Goal: Transaction & Acquisition: Book appointment/travel/reservation

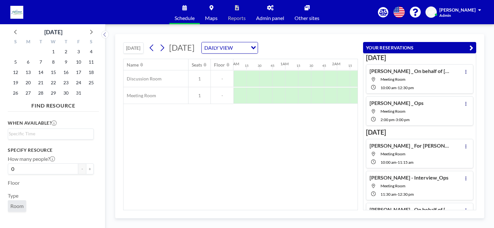
scroll to position [52, 0]
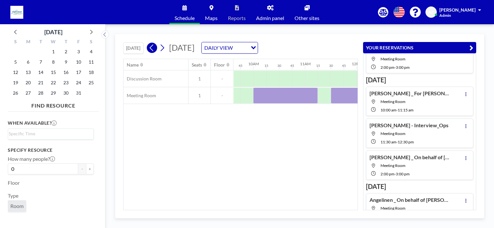
click at [151, 45] on icon at bounding box center [152, 48] width 6 height 10
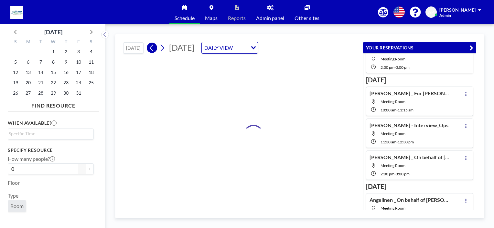
click at [151, 45] on icon at bounding box center [152, 48] width 6 height 10
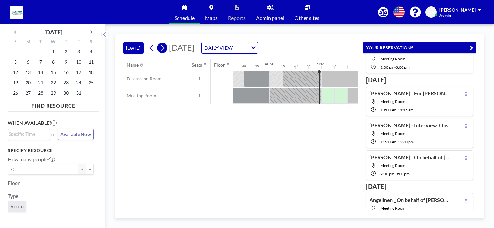
click at [167, 45] on button at bounding box center [162, 48] width 10 height 10
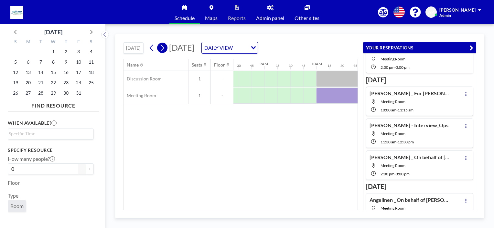
scroll to position [0, 440]
click at [259, 153] on div "Name Seats Floor 12AM 15 30 45 1AM 15 30 45 2AM 15 30 45 3AM 15 30 45 4AM 15 30…" at bounding box center [240, 134] width 234 height 151
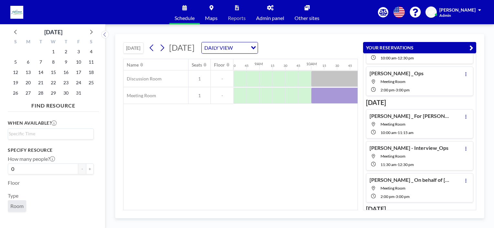
scroll to position [0, 0]
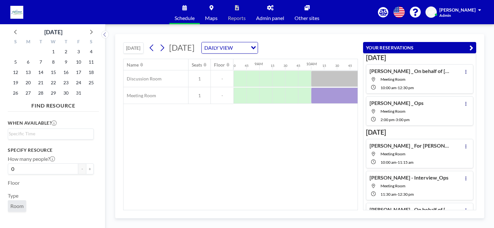
click at [318, 134] on div "Name Seats Floor 12AM 15 30 45 1AM 15 30 45 2AM 15 30 45 3AM 15 30 45 4AM 15 30…" at bounding box center [240, 134] width 234 height 151
click at [323, 95] on div at bounding box center [375, 96] width 129 height 16
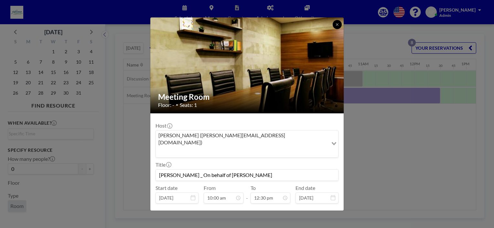
click at [334, 23] on button at bounding box center [337, 24] width 9 height 9
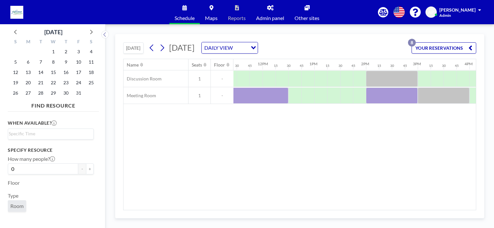
scroll to position [0, 670]
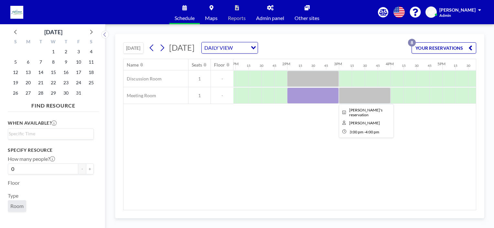
click at [353, 97] on div at bounding box center [365, 96] width 52 height 16
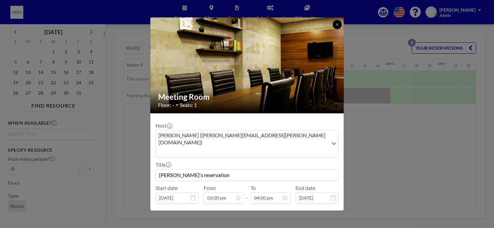
click at [337, 21] on button at bounding box center [337, 24] width 9 height 9
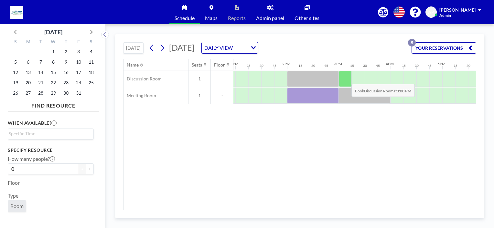
click at [346, 79] on div at bounding box center [345, 79] width 13 height 16
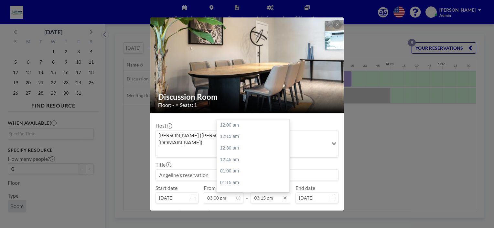
scroll to position [702, 0]
click at [271, 193] on input "03:15 pm" at bounding box center [270, 198] width 40 height 11
click at [241, 154] on div "04:00 pm" at bounding box center [255, 160] width 76 height 12
type input "04:00 pm"
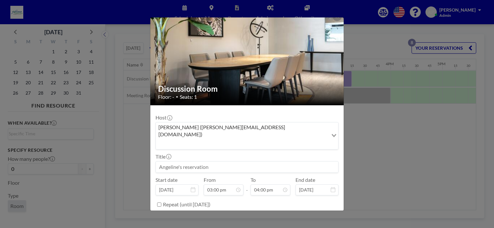
scroll to position [13, 0]
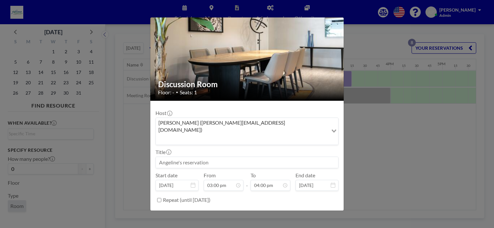
click at [232, 157] on input at bounding box center [247, 162] width 182 height 11
type input "[PERSON_NAME] - Ops Interview"
click at [321, 211] on button "BOOK NOW" at bounding box center [322, 216] width 33 height 11
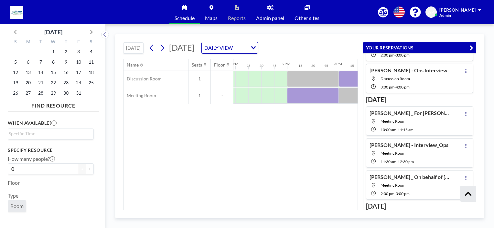
scroll to position [97, 0]
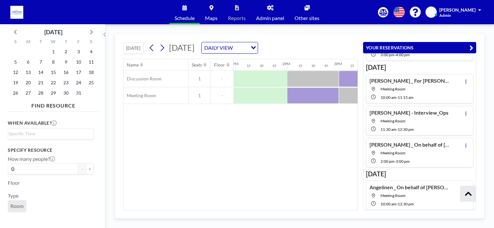
click at [336, 129] on div "Name Seats Floor 12AM 15 30 45 1AM 15 30 45 2AM 15 30 45 3AM 15 30 45 4AM 15 30…" at bounding box center [240, 134] width 234 height 151
click at [318, 131] on div "Name Seats Floor 12AM 15 30 45 1AM 15 30 45 2AM 15 30 45 3AM 15 30 45 4AM 15 30…" at bounding box center [240, 134] width 234 height 151
click at [470, 47] on icon "button" at bounding box center [471, 48] width 4 height 8
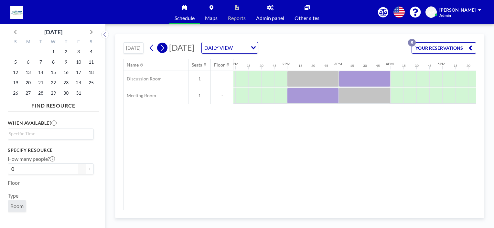
click at [159, 48] on button at bounding box center [162, 48] width 10 height 10
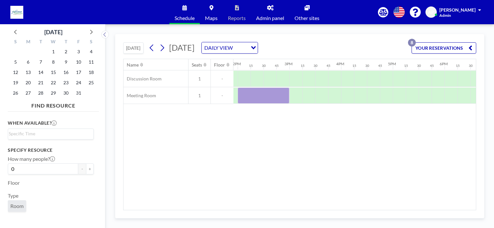
scroll to position [0, 721]
click at [345, 92] on div at bounding box center [346, 96] width 13 height 16
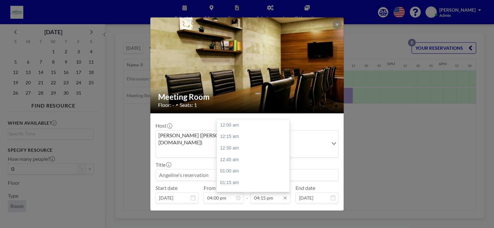
scroll to position [748, 0]
click at [268, 193] on input "04:15 pm" at bounding box center [270, 198] width 40 height 11
click at [264, 193] on input "04:15 pm" at bounding box center [270, 198] width 40 height 11
click at [239, 154] on div "05:00 pm" at bounding box center [255, 160] width 76 height 12
type input "05:00 pm"
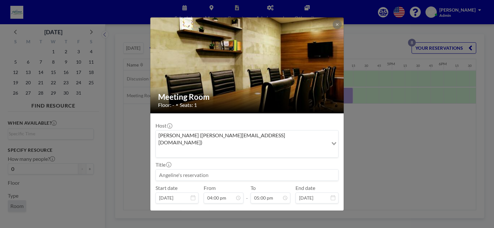
click at [230, 170] on input at bounding box center [247, 175] width 182 height 11
click at [203, 170] on input "[PERSON_NAME] -Interviewfor Ops" at bounding box center [247, 175] width 182 height 11
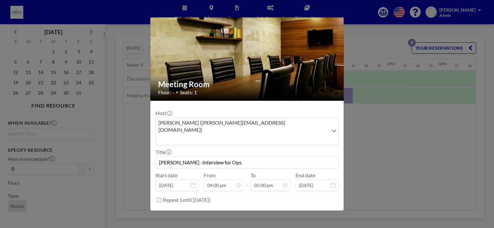
scroll to position [782, 0]
type input "[PERSON_NAME] -Interview for Ops"
click at [309, 211] on button "BOOK NOW" at bounding box center [322, 216] width 33 height 11
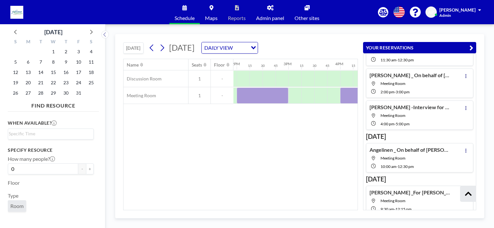
scroll to position [171, 0]
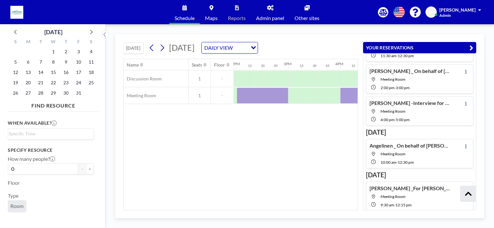
click at [300, 138] on div "Name Seats Floor 12AM 15 30 45 1AM 15 30 45 2AM 15 30 45 3AM 15 30 45 4AM 15 30…" at bounding box center [240, 134] width 234 height 151
click at [162, 47] on icon at bounding box center [162, 48] width 6 height 10
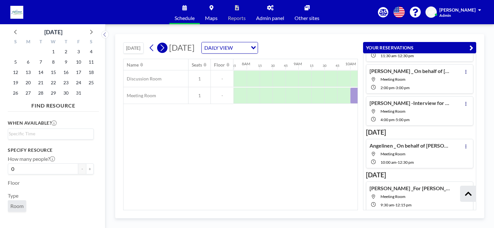
scroll to position [0, 401]
click at [289, 151] on div "Name Seats Floor 12AM 15 30 45 1AM 15 30 45 2AM 15 30 45 3AM 15 30 45 4AM 15 30…" at bounding box center [240, 134] width 234 height 151
click at [472, 48] on icon "button" at bounding box center [471, 48] width 4 height 8
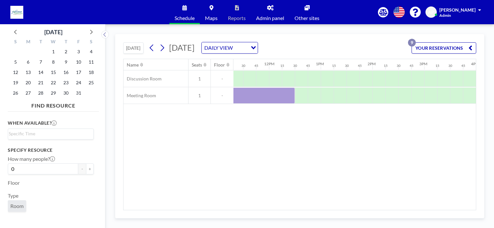
scroll to position [0, 697]
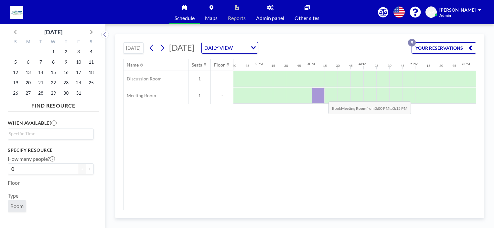
click at [323, 96] on div at bounding box center [318, 96] width 13 height 16
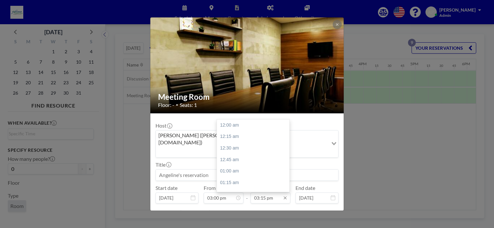
scroll to position [702, 0]
click at [259, 193] on input "03:15 pm" at bounding box center [270, 198] width 40 height 11
click at [232, 154] on div "04:00 pm" at bounding box center [255, 160] width 76 height 12
type input "04:00 pm"
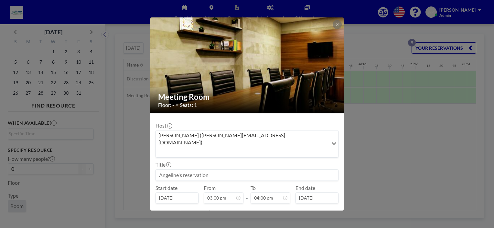
click at [195, 170] on input at bounding box center [247, 175] width 182 height 11
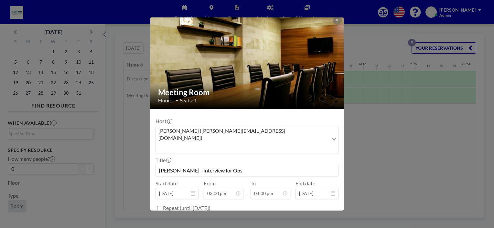
scroll to position [13, 0]
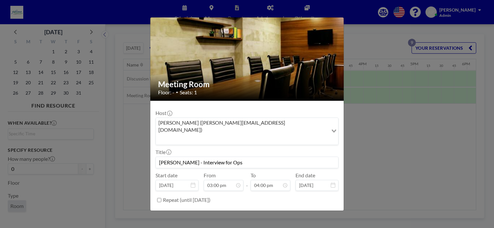
type input "[PERSON_NAME] - Interview for Ops"
click at [316, 211] on button "BOOK NOW" at bounding box center [322, 216] width 33 height 11
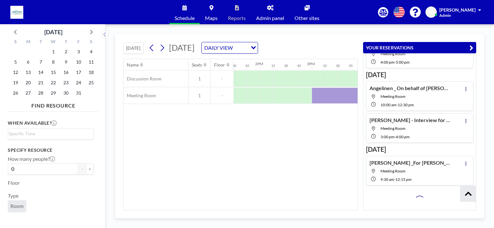
scroll to position [228, 0]
click at [319, 165] on div "Name Seats Floor 12AM 15 30 45 1AM 15 30 45 2AM 15 30 45 3AM 15 30 45 4AM 15 30…" at bounding box center [240, 134] width 234 height 151
click at [470, 46] on icon "button" at bounding box center [471, 48] width 4 height 8
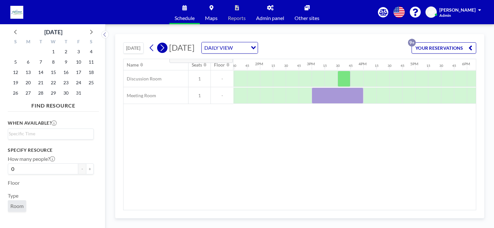
click at [164, 45] on icon at bounding box center [162, 48] width 6 height 10
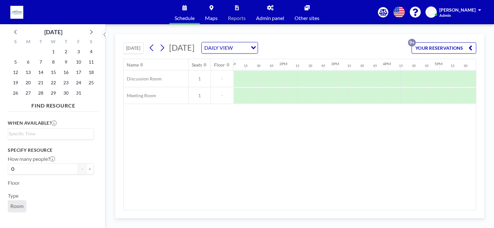
scroll to position [0, 685]
click at [281, 91] on div at bounding box center [278, 96] width 13 height 16
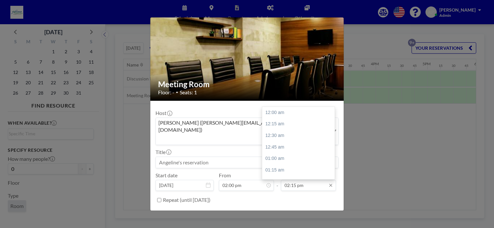
scroll to position [655, 0]
click at [299, 180] on input "02:15 pm" at bounding box center [308, 185] width 55 height 11
click at [278, 142] on div "03:00 pm" at bounding box center [300, 148] width 76 height 12
type input "03:00 pm"
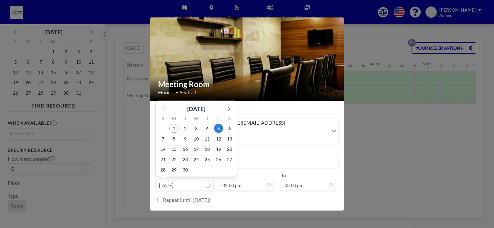
scroll to position [644, 0]
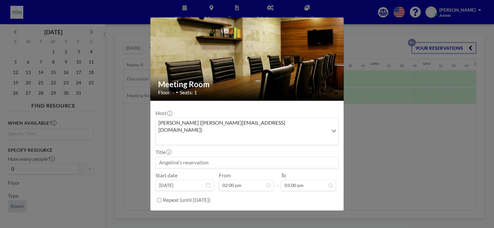
click at [261, 157] on input at bounding box center [247, 162] width 182 height 11
type input "[PERSON_NAME] - Interview for Ops"
click at [319, 193] on form "Host [PERSON_NAME] ([PERSON_NAME][EMAIL_ADDRESS][DOMAIN_NAME]) Loading... Title…" at bounding box center [246, 164] width 193 height 126
click at [316, 211] on button "BOOK NOW" at bounding box center [322, 216] width 33 height 11
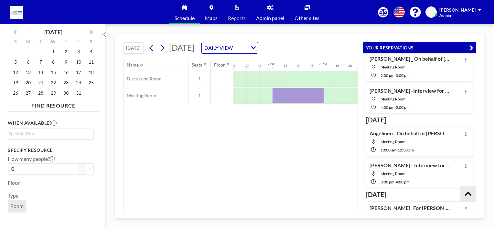
scroll to position [194, 0]
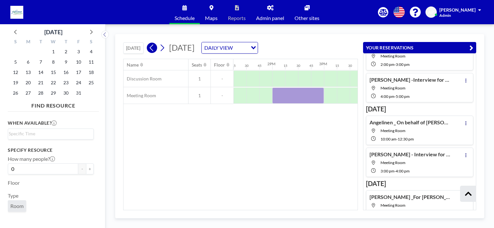
click at [150, 48] on icon at bounding box center [152, 48] width 6 height 10
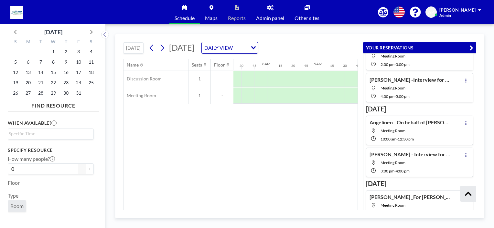
click at [469, 45] on icon "button" at bounding box center [471, 48] width 4 height 8
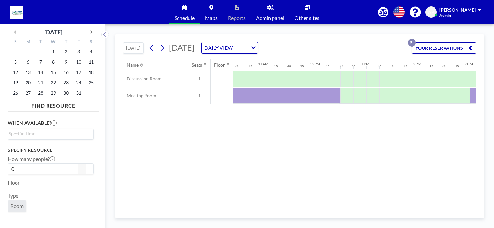
scroll to position [0, 638]
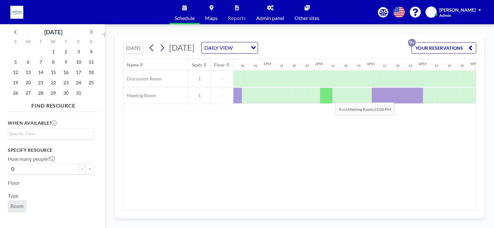
click at [330, 97] on div at bounding box center [326, 96] width 13 height 16
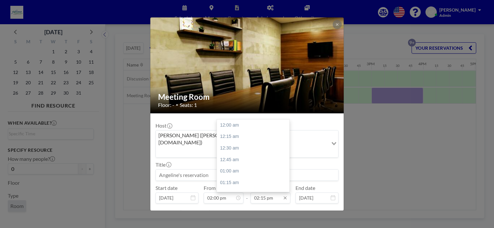
scroll to position [655, 0]
click at [266, 193] on input "02:15 pm" at bounding box center [270, 198] width 40 height 11
click at [234, 154] on div "03:00 pm" at bounding box center [255, 160] width 76 height 12
type input "03:00 pm"
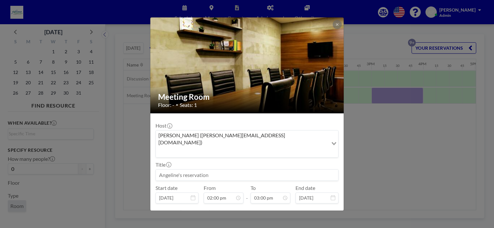
click at [204, 170] on input at bounding box center [247, 175] width 182 height 11
click at [198, 170] on input "[PERSON_NAME] - Interveiw for Ops" at bounding box center [247, 175] width 182 height 11
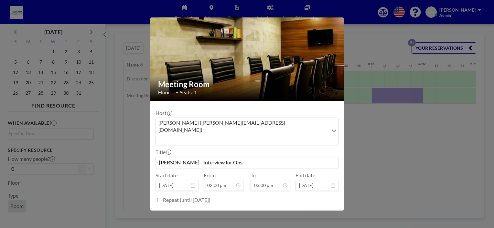
scroll to position [0, 0]
type input "[PERSON_NAME] - Interview for Ops"
click at [317, 211] on button "BOOK NOW" at bounding box center [322, 216] width 33 height 11
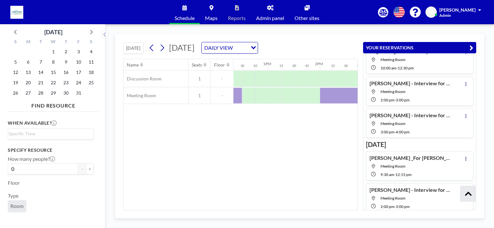
scroll to position [266, 0]
click at [232, 166] on div "Name Seats Floor 12AM 15 30 45 1AM 15 30 45 2AM 15 30 45 3AM 15 30 45 4AM 15 30…" at bounding box center [240, 134] width 234 height 151
click at [467, 193] on icon at bounding box center [468, 194] width 6 height 4
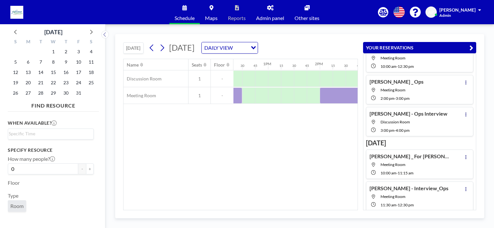
scroll to position [0, 0]
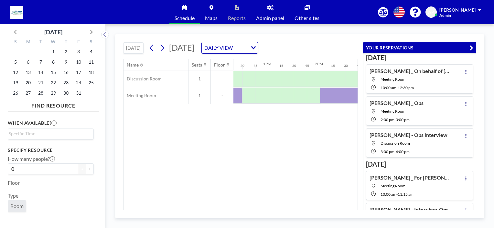
click at [219, 143] on div "Name Seats Floor 12AM 15 30 45 1AM 15 30 45 2AM 15 30 45 3AM 15 30 45 4AM 15 30…" at bounding box center [240, 134] width 234 height 151
click at [471, 48] on icon "button" at bounding box center [471, 48] width 4 height 8
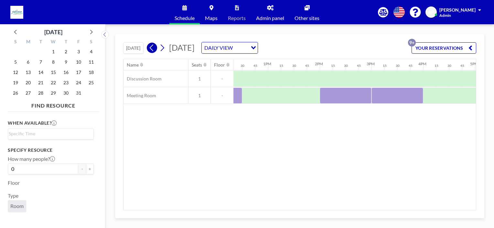
click at [154, 48] on icon at bounding box center [152, 48] width 6 height 10
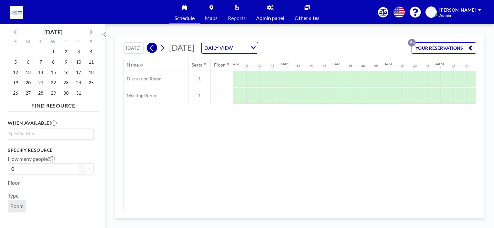
click at [154, 48] on icon at bounding box center [152, 48] width 6 height 10
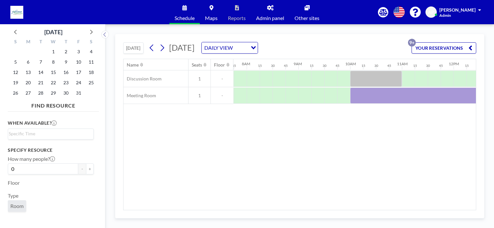
scroll to position [0, 401]
click at [356, 92] on div at bounding box center [414, 96] width 129 height 16
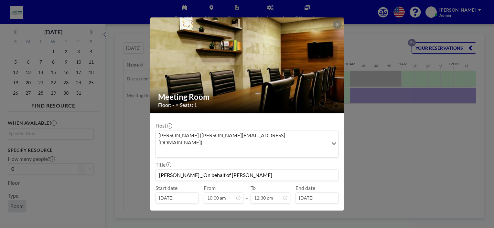
drag, startPoint x: 183, startPoint y: 157, endPoint x: 234, endPoint y: 162, distance: 51.3
click at [234, 170] on input "[PERSON_NAME] _ On behalf of [PERSON_NAME]" at bounding box center [247, 175] width 182 height 11
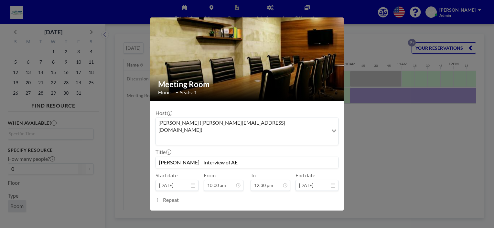
scroll to position [575, 0]
type input "[PERSON_NAME] _ Interview of AE"
click at [314, 211] on button "SAVE CHANGES" at bounding box center [318, 216] width 41 height 11
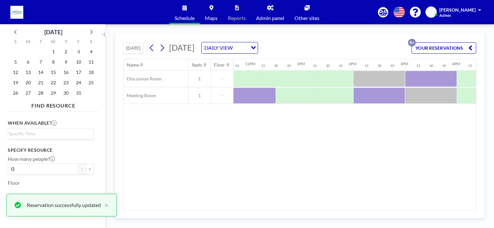
scroll to position [0, 609]
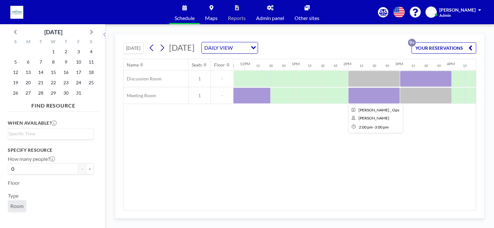
click at [362, 98] on div at bounding box center [374, 96] width 52 height 16
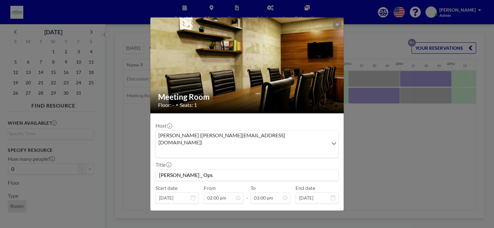
click at [184, 170] on input "[PERSON_NAME] _ Ops" at bounding box center [247, 175] width 182 height 11
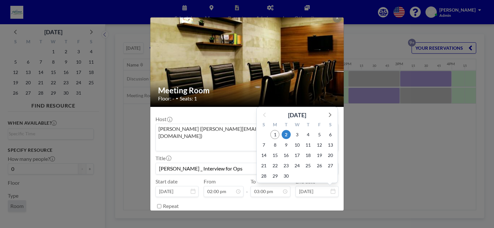
scroll to position [13, 0]
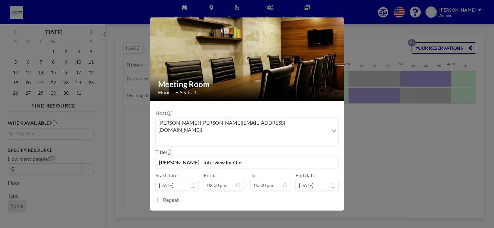
type input "[PERSON_NAME] _ Interview for Ops"
click at [311, 211] on button "SAVE CHANGES" at bounding box center [318, 216] width 41 height 11
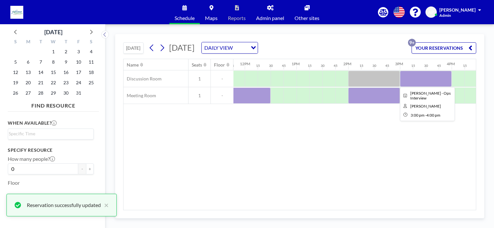
click at [415, 77] on div at bounding box center [426, 79] width 52 height 16
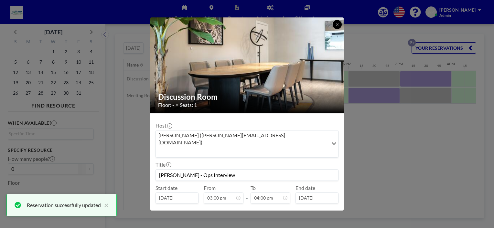
drag, startPoint x: 334, startPoint y: 25, endPoint x: 340, endPoint y: 46, distance: 21.9
click at [334, 25] on button at bounding box center [337, 24] width 9 height 9
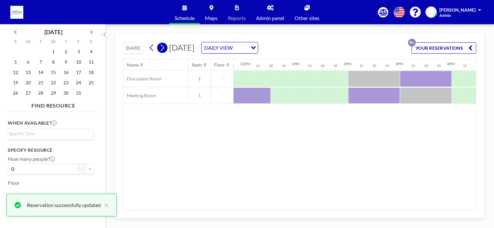
click at [163, 46] on icon at bounding box center [162, 48] width 6 height 10
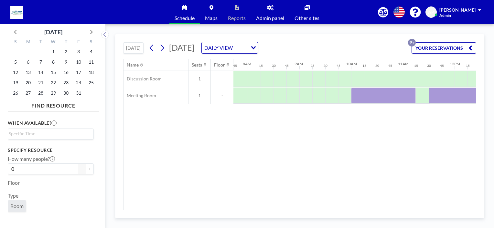
scroll to position [0, 401]
click at [359, 95] on div at bounding box center [382, 96] width 65 height 16
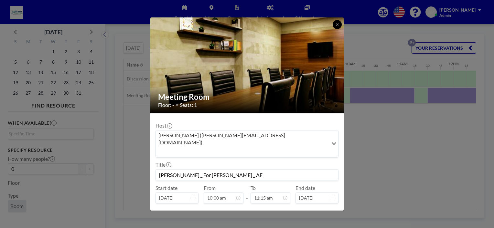
click at [334, 27] on button at bounding box center [337, 24] width 9 height 9
